Goal: Information Seeking & Learning: Compare options

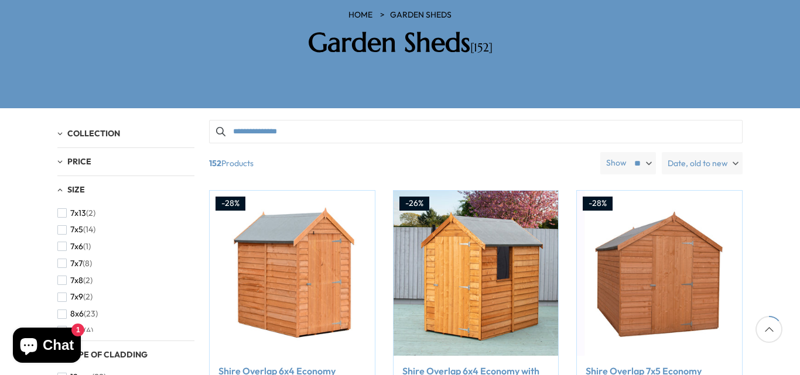
scroll to position [311, 0]
drag, startPoint x: 776, startPoint y: 201, endPoint x: 776, endPoint y: 221, distance: 19.3
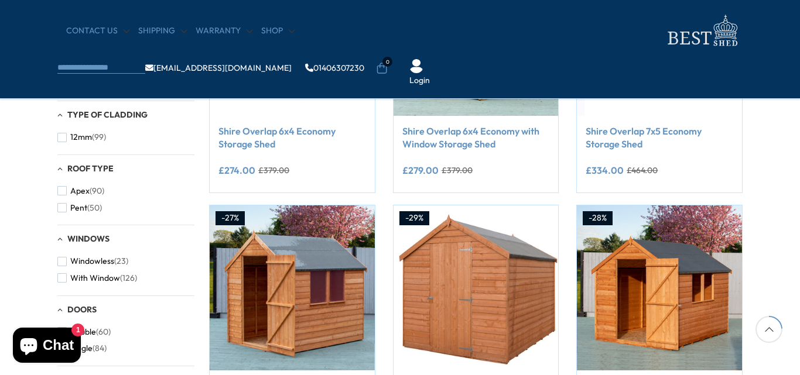
drag, startPoint x: 776, startPoint y: 221, endPoint x: 776, endPoint y: 212, distance: 8.2
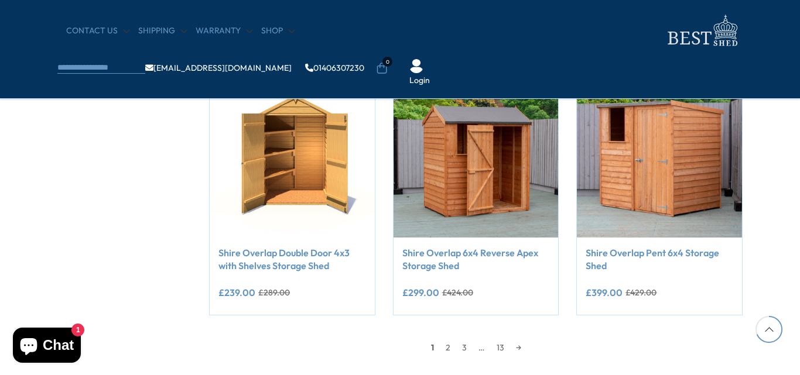
scroll to position [986, 0]
click at [448, 349] on link "2" at bounding box center [448, 347] width 16 height 18
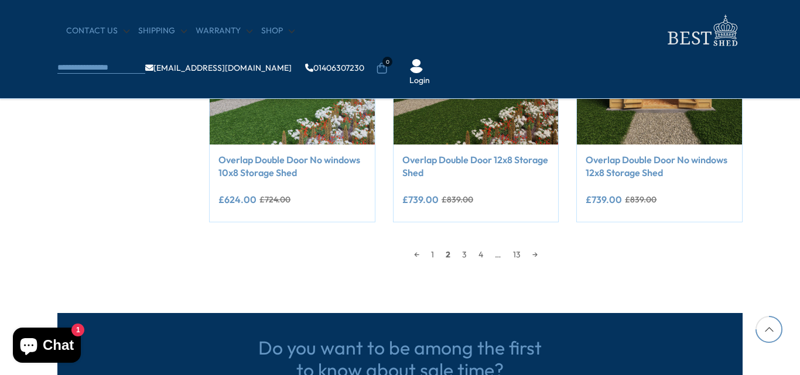
scroll to position [1079, 0]
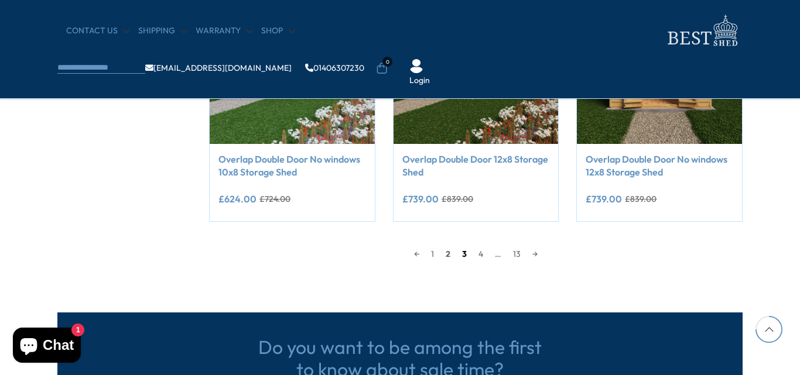
click at [464, 256] on link "3" at bounding box center [464, 254] width 16 height 18
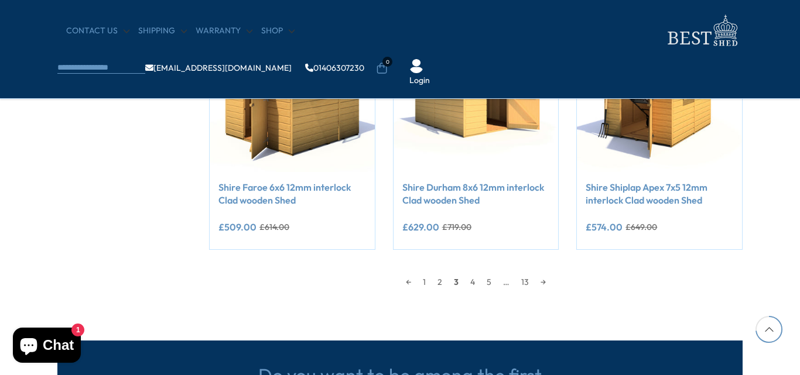
scroll to position [1051, 0]
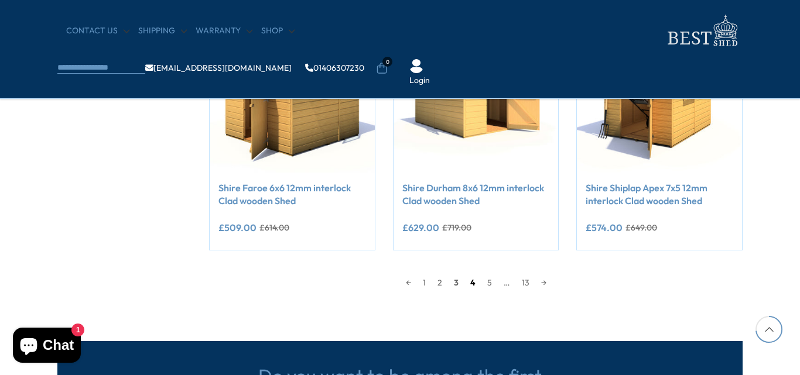
click at [473, 282] on link "4" at bounding box center [472, 283] width 17 height 18
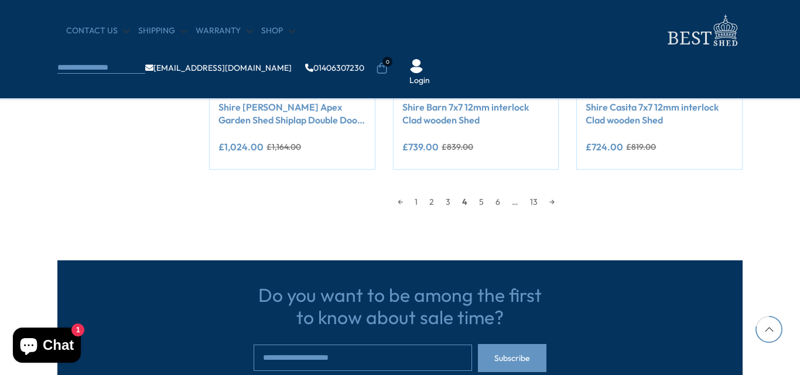
scroll to position [1132, 0]
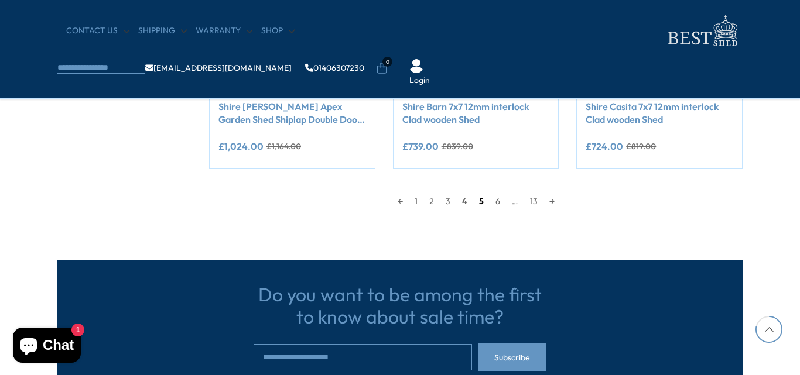
click at [482, 201] on link "5" at bounding box center [481, 202] width 16 height 18
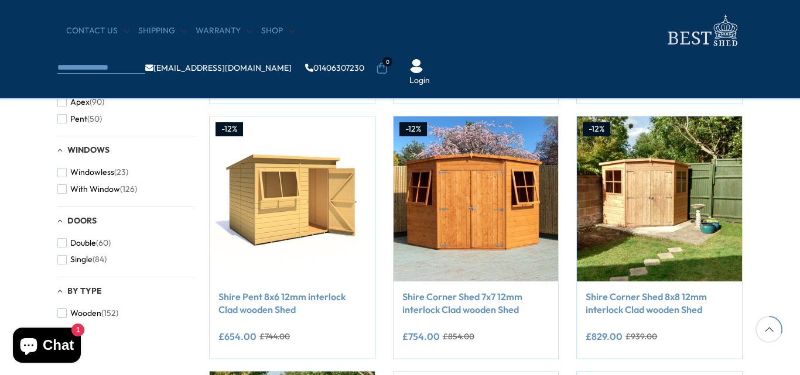
scroll to position [433, 0]
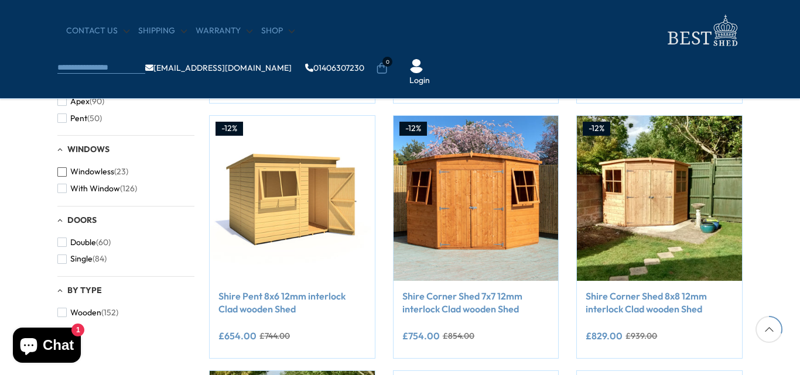
click at [60, 174] on span "button" at bounding box center [61, 171] width 9 height 9
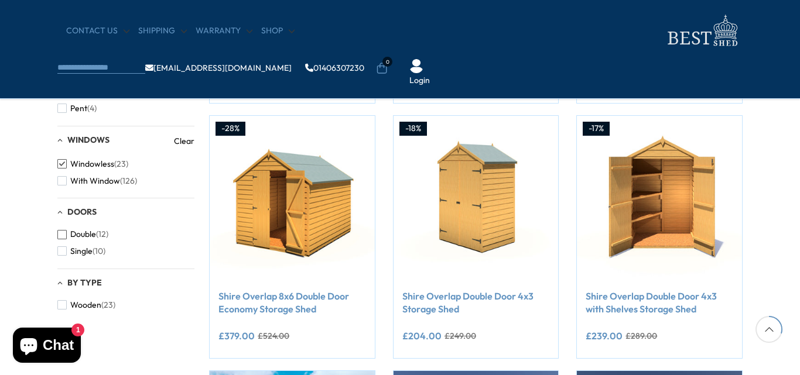
click at [62, 232] on span "button" at bounding box center [61, 234] width 9 height 9
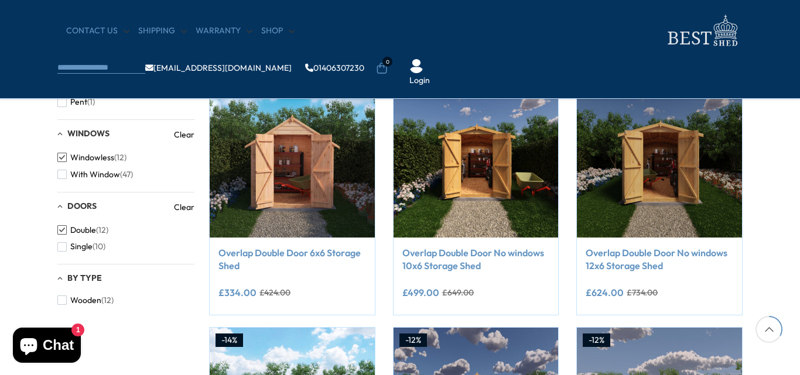
scroll to position [472, 0]
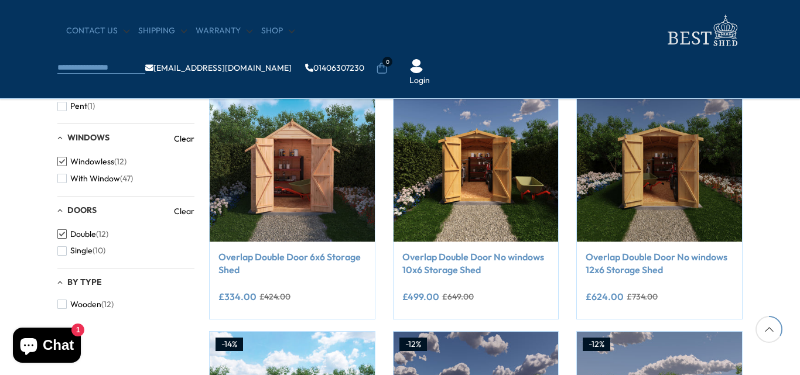
click at [62, 232] on span "button" at bounding box center [61, 233] width 9 height 9
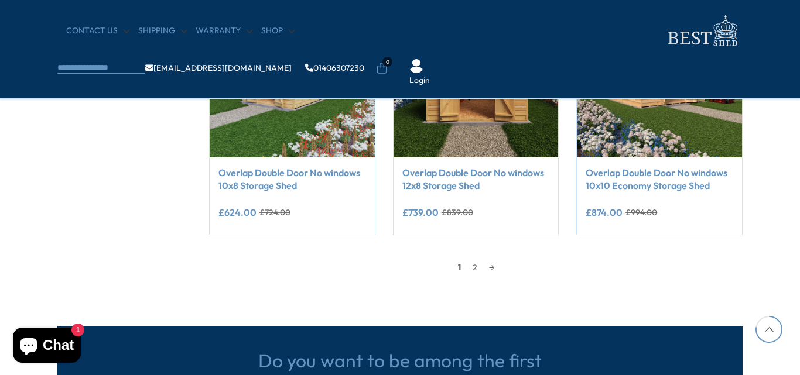
scroll to position [1117, 0]
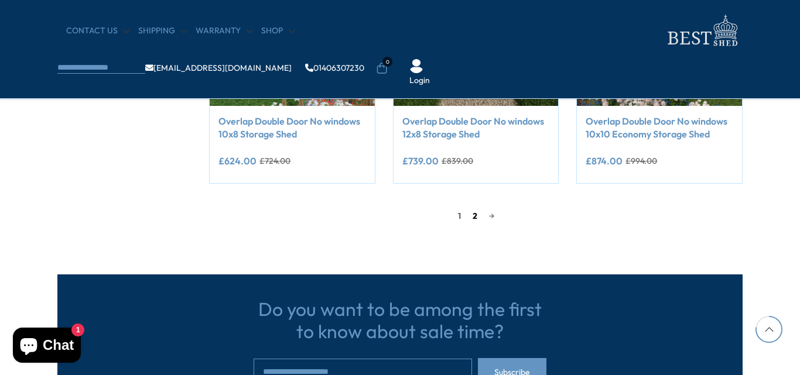
click at [474, 218] on link "2" at bounding box center [474, 216] width 16 height 18
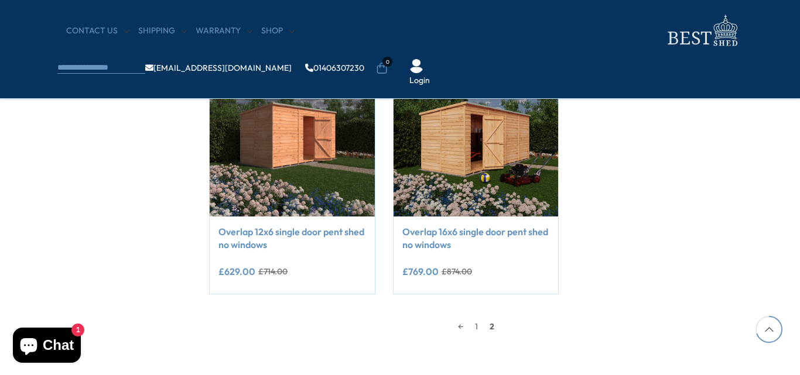
scroll to position [1007, 0]
